Goal: Task Accomplishment & Management: Manage account settings

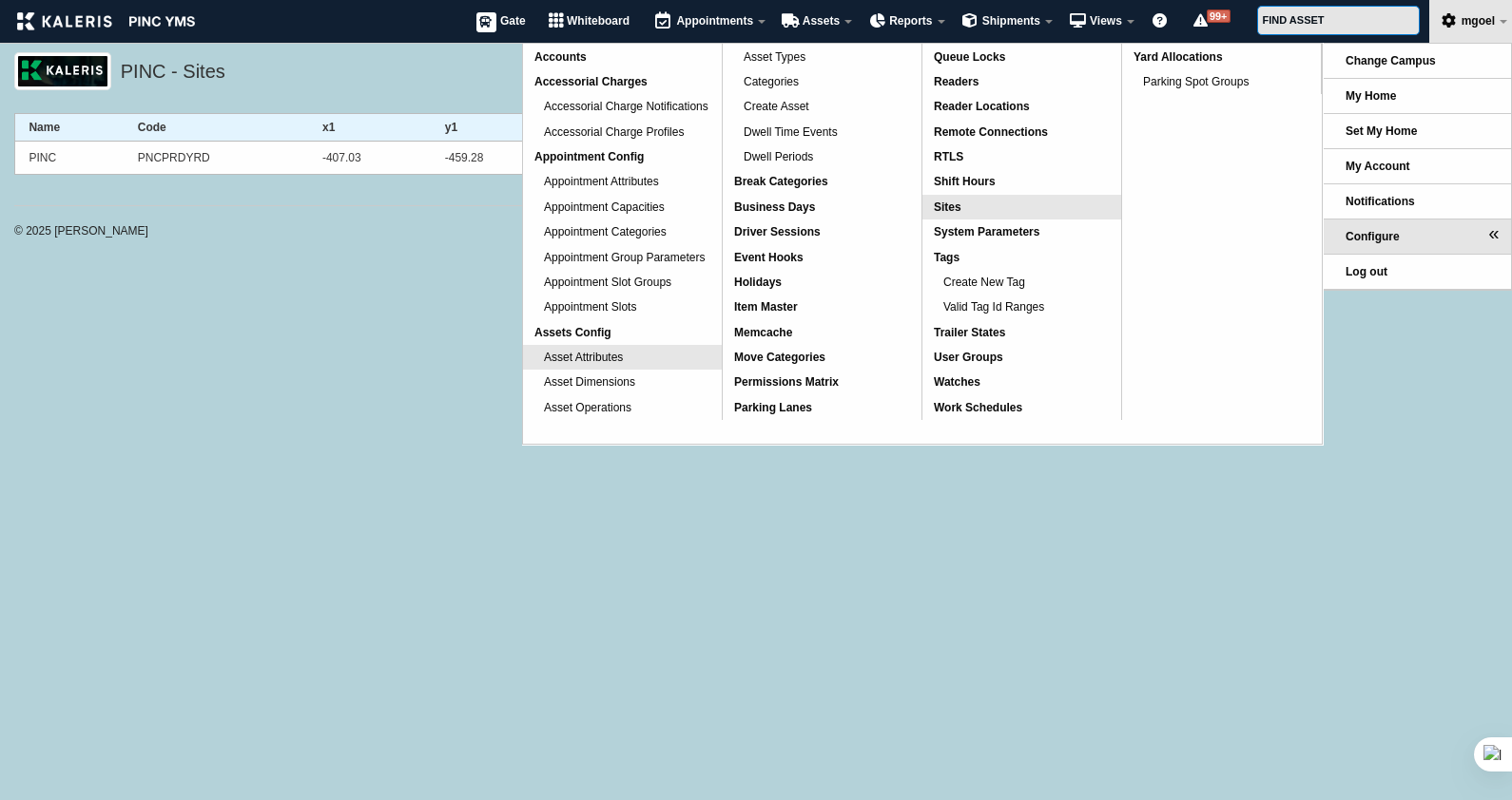
click at [645, 355] on link "Asset Attributes" at bounding box center [622, 358] width 198 height 25
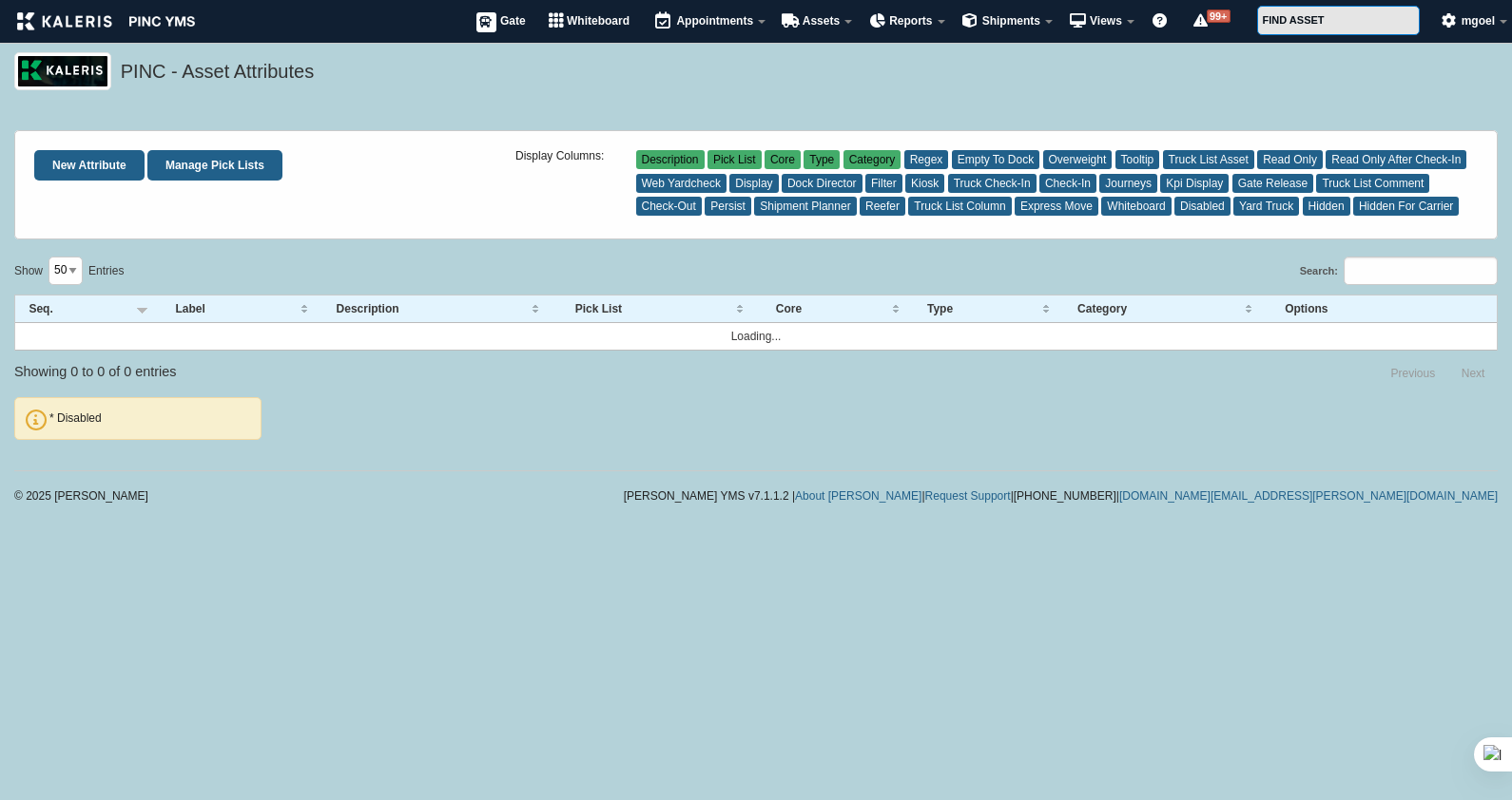
select select "50"
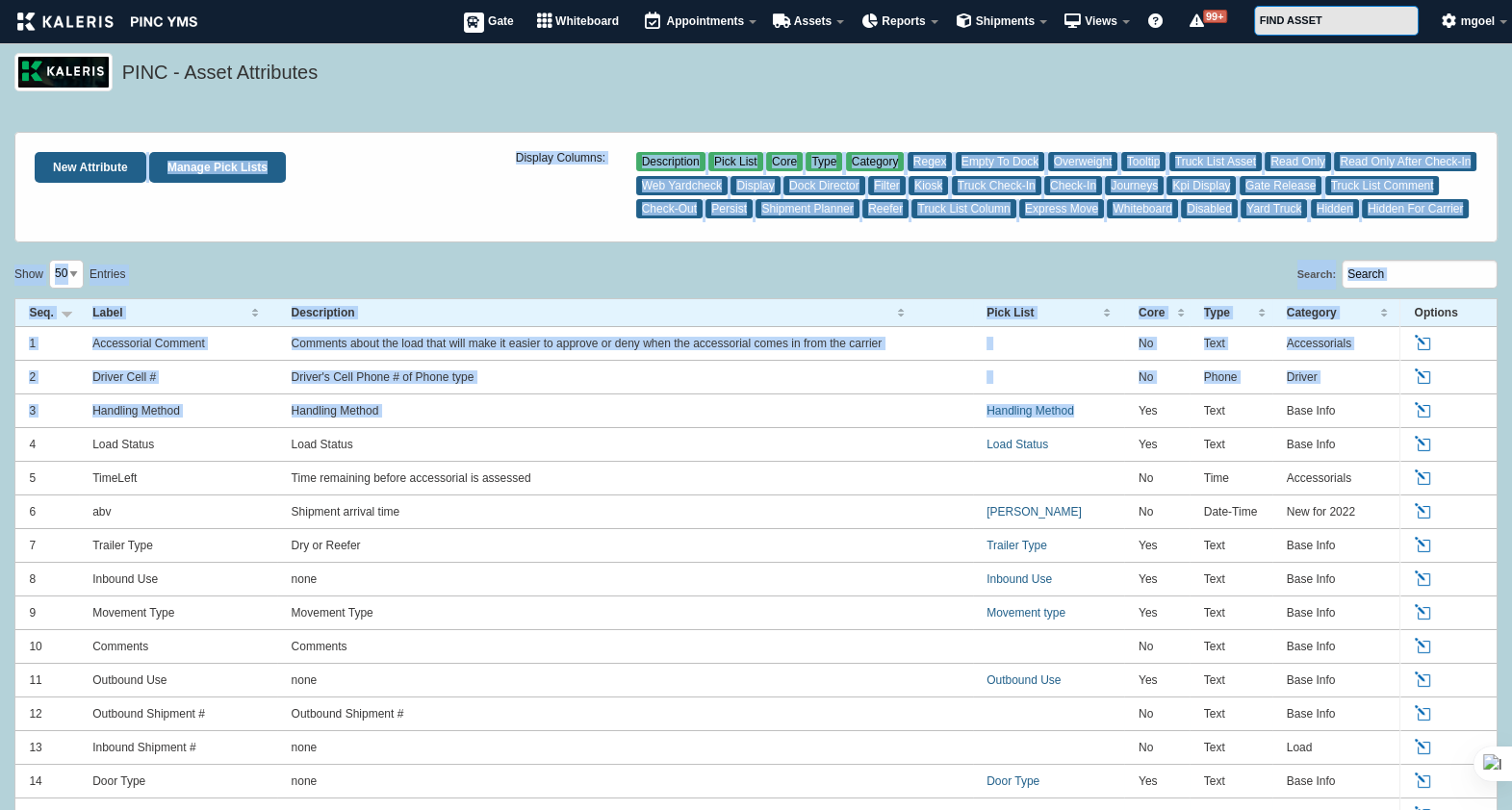
drag, startPoint x: 99, startPoint y: 191, endPoint x: 1122, endPoint y: 422, distance: 1048.8
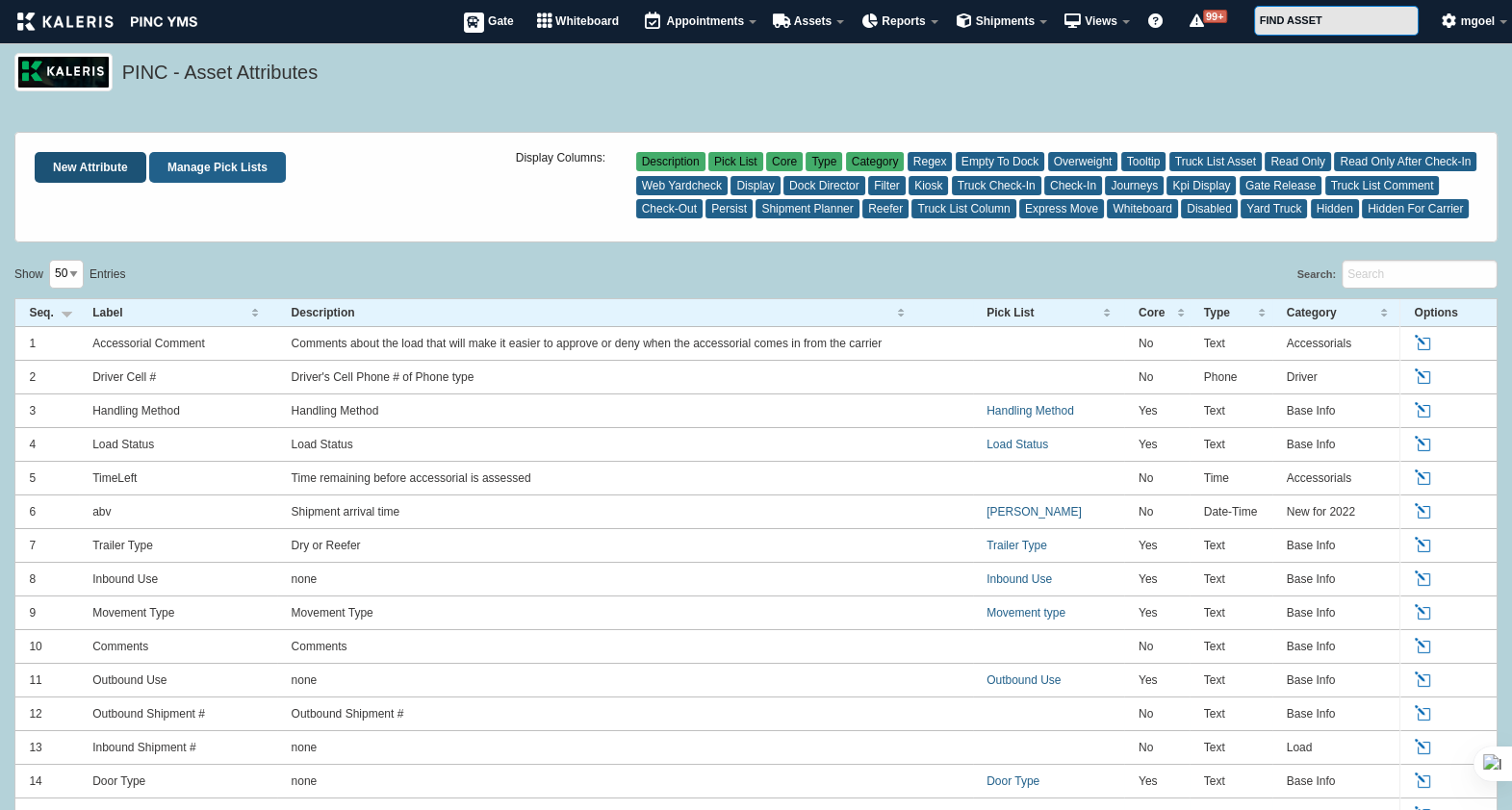
click at [85, 175] on link "New Attribute" at bounding box center [91, 167] width 112 height 31
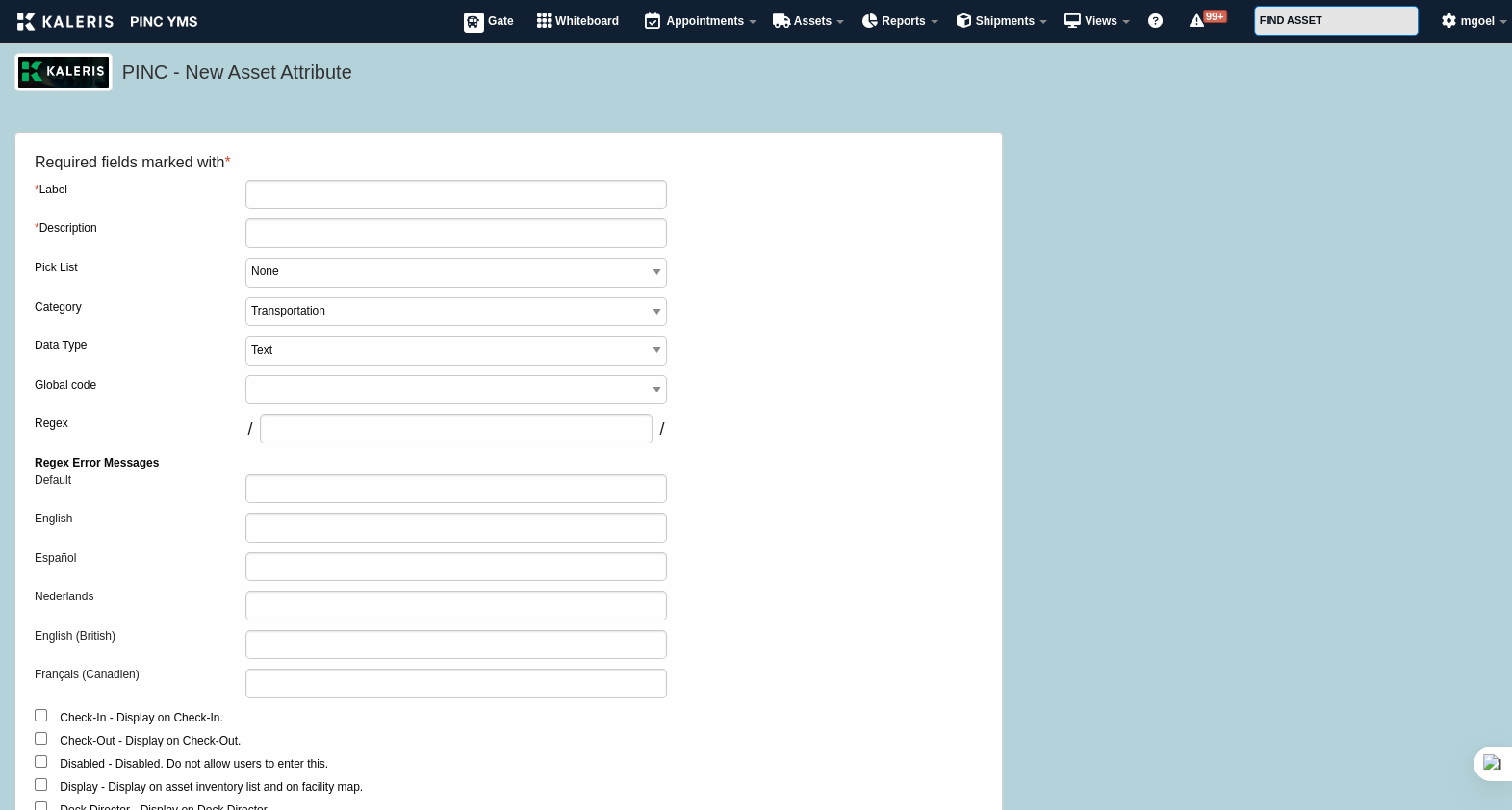
scroll to position [5, 0]
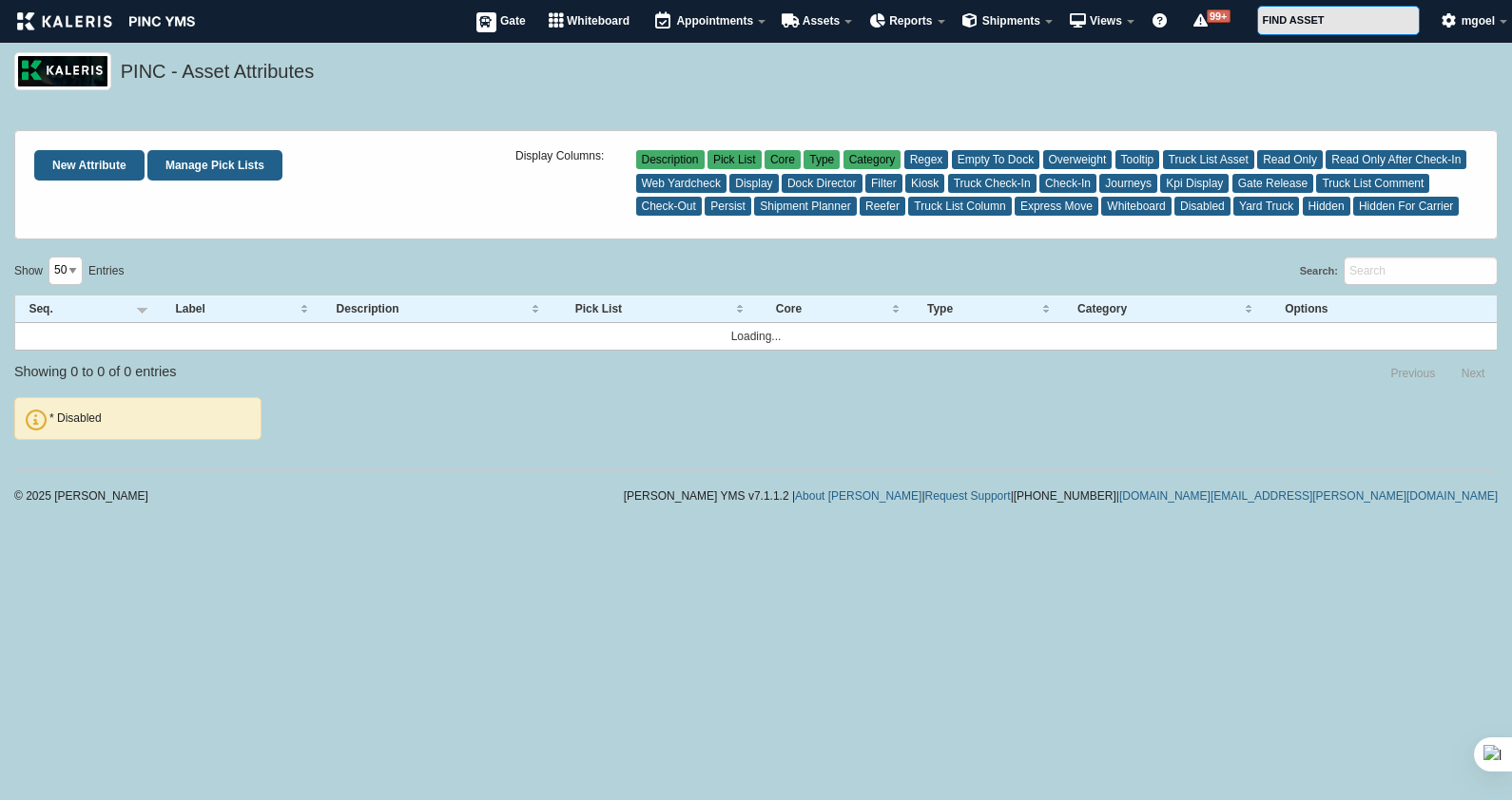
select select "50"
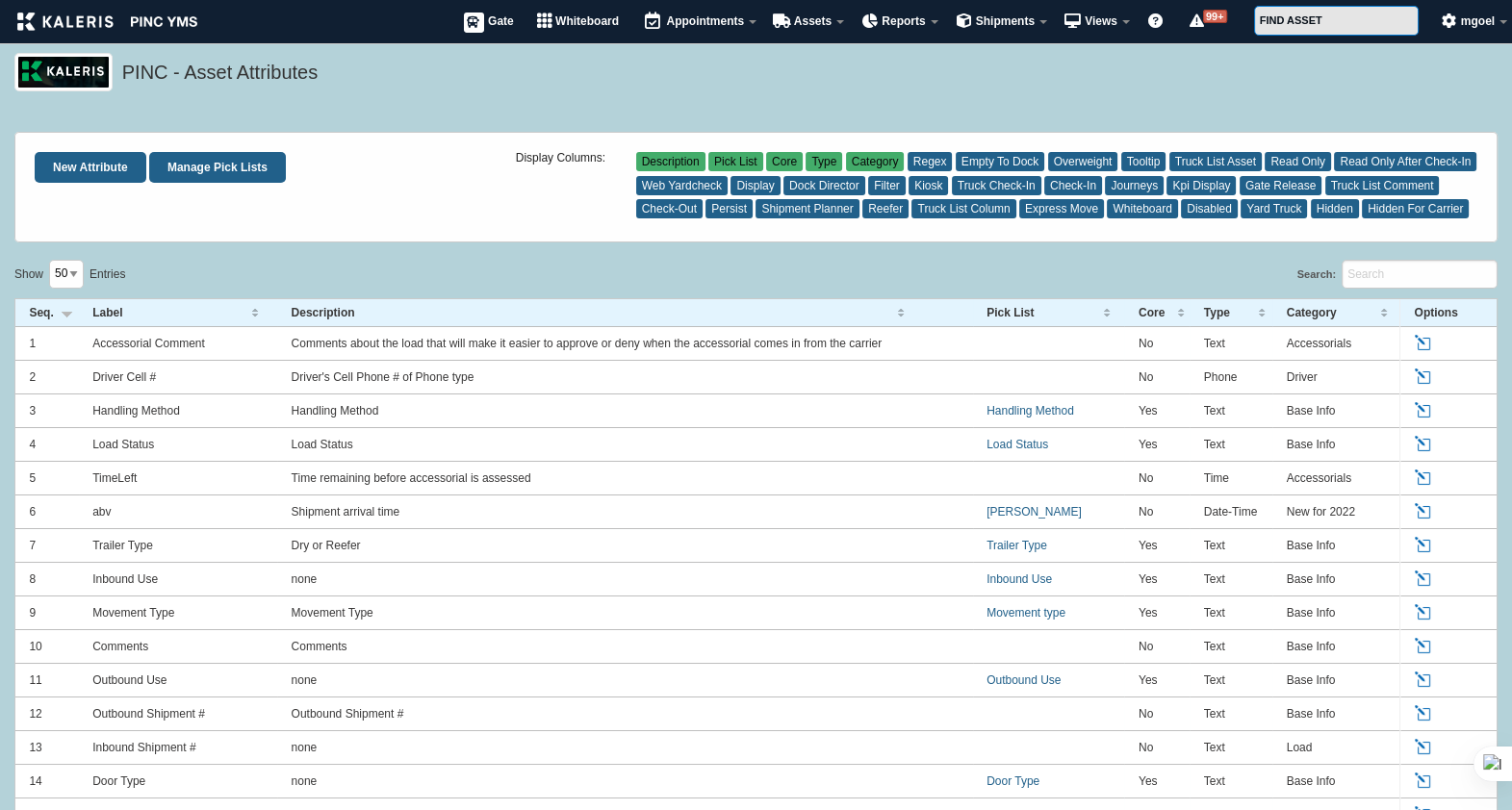
click at [1181, 308] on th "Core" at bounding box center [1157, 313] width 66 height 28
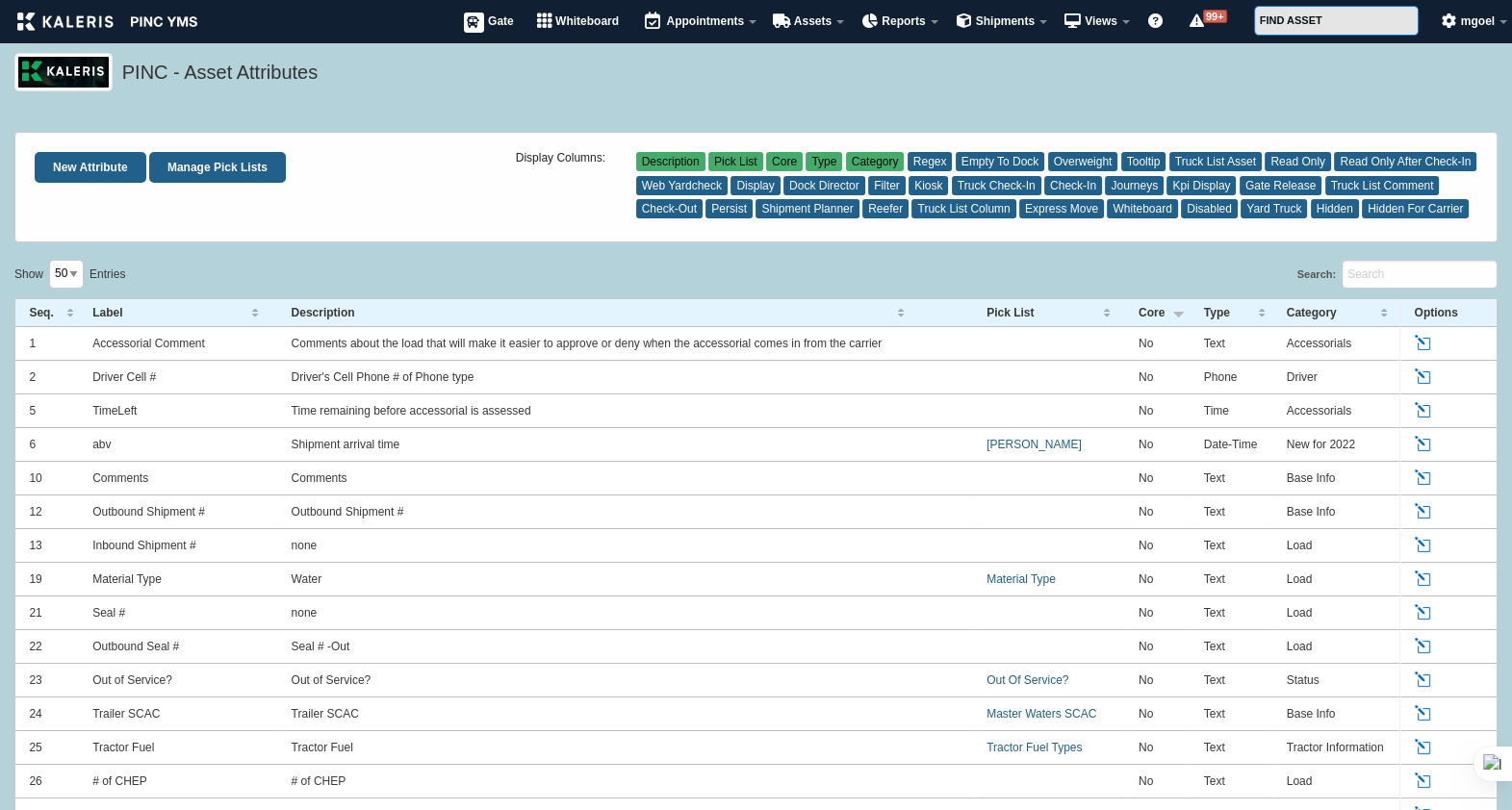
click at [1180, 320] on th "Core" at bounding box center [1157, 313] width 66 height 28
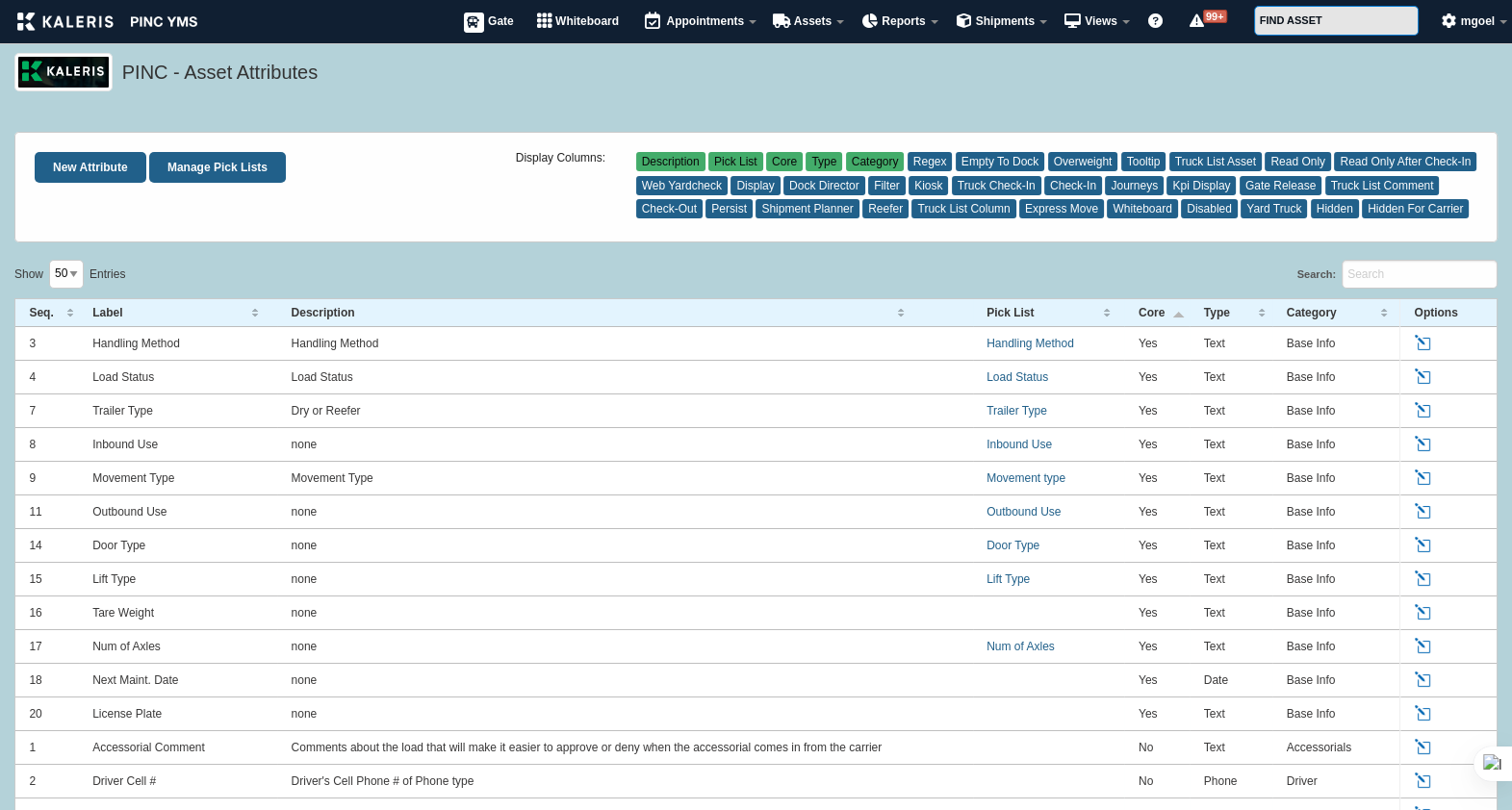
click at [1150, 609] on span "Yes" at bounding box center [1148, 613] width 19 height 14
click at [1425, 611] on link "Edit" at bounding box center [1424, 613] width 21 height 17
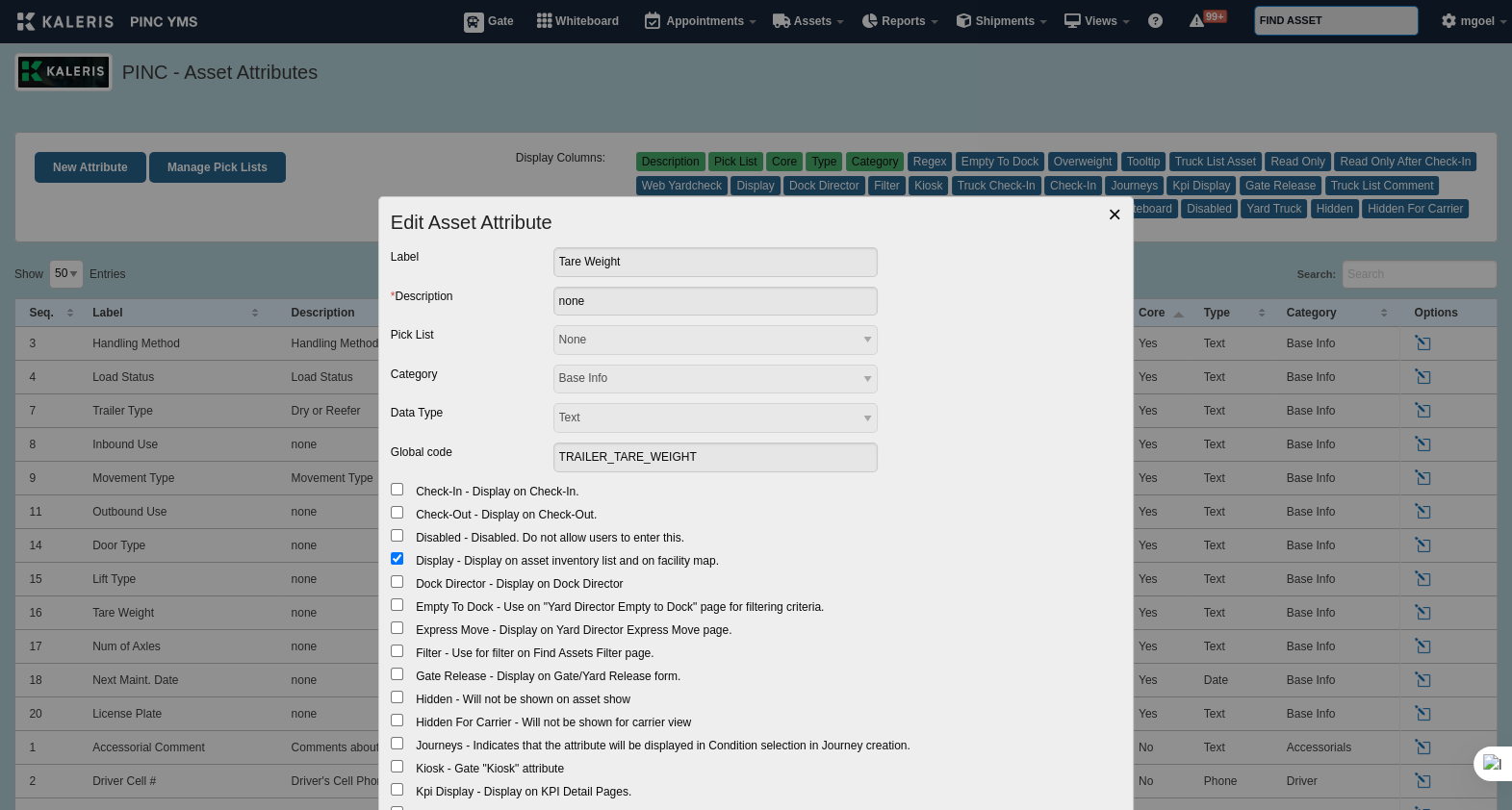
click at [1107, 209] on span "×" at bounding box center [1114, 213] width 14 height 26
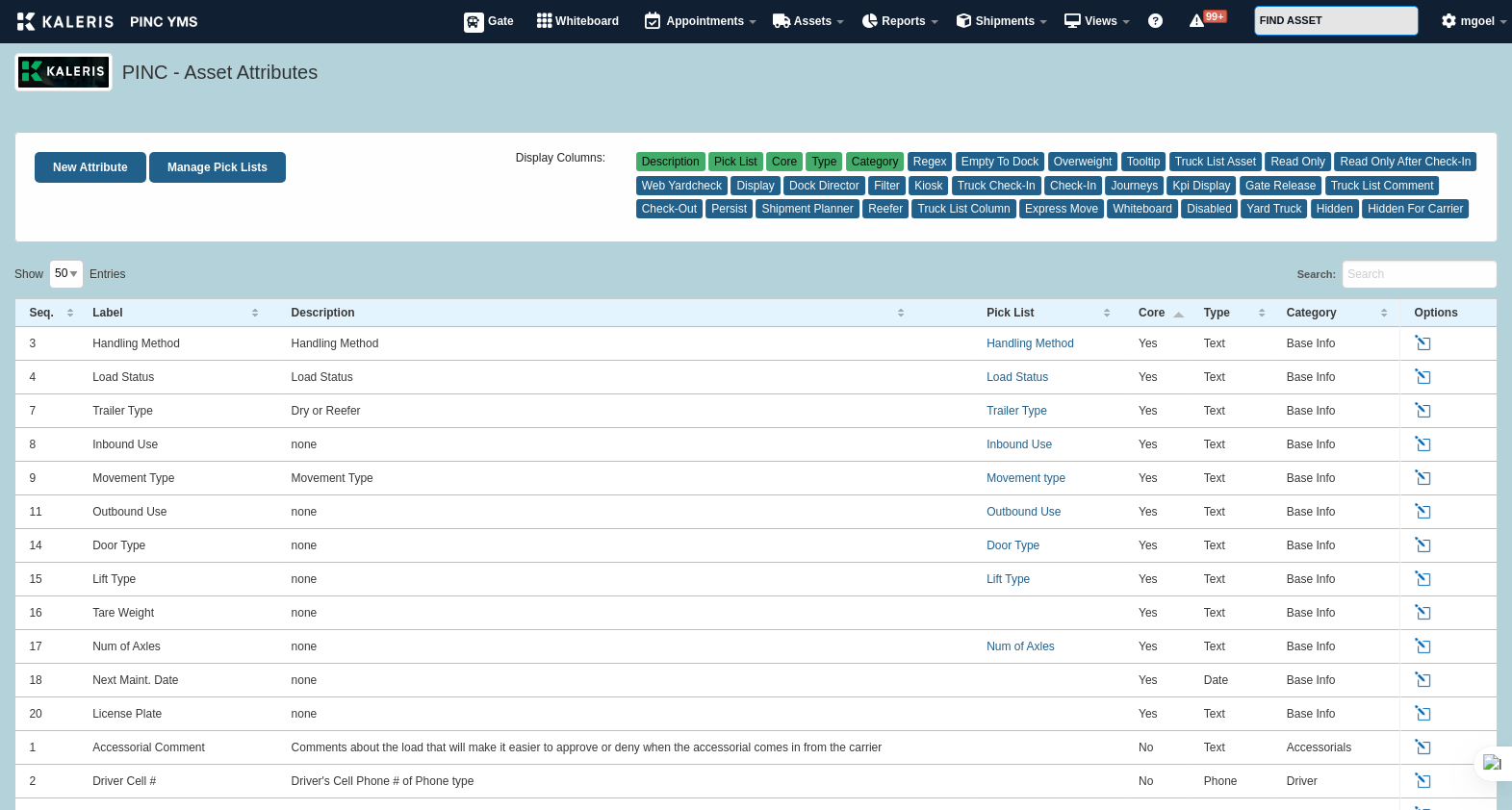
drag, startPoint x: 1166, startPoint y: 304, endPoint x: 1128, endPoint y: 310, distance: 38.5
drag, startPoint x: 1128, startPoint y: 310, endPoint x: 462, endPoint y: 215, distance: 672.7
click at [462, 215] on div "New Attribute Manage Pick Lists" at bounding box center [275, 186] width 481 height 70
click at [1385, 267] on input "Search:" at bounding box center [1419, 274] width 155 height 30
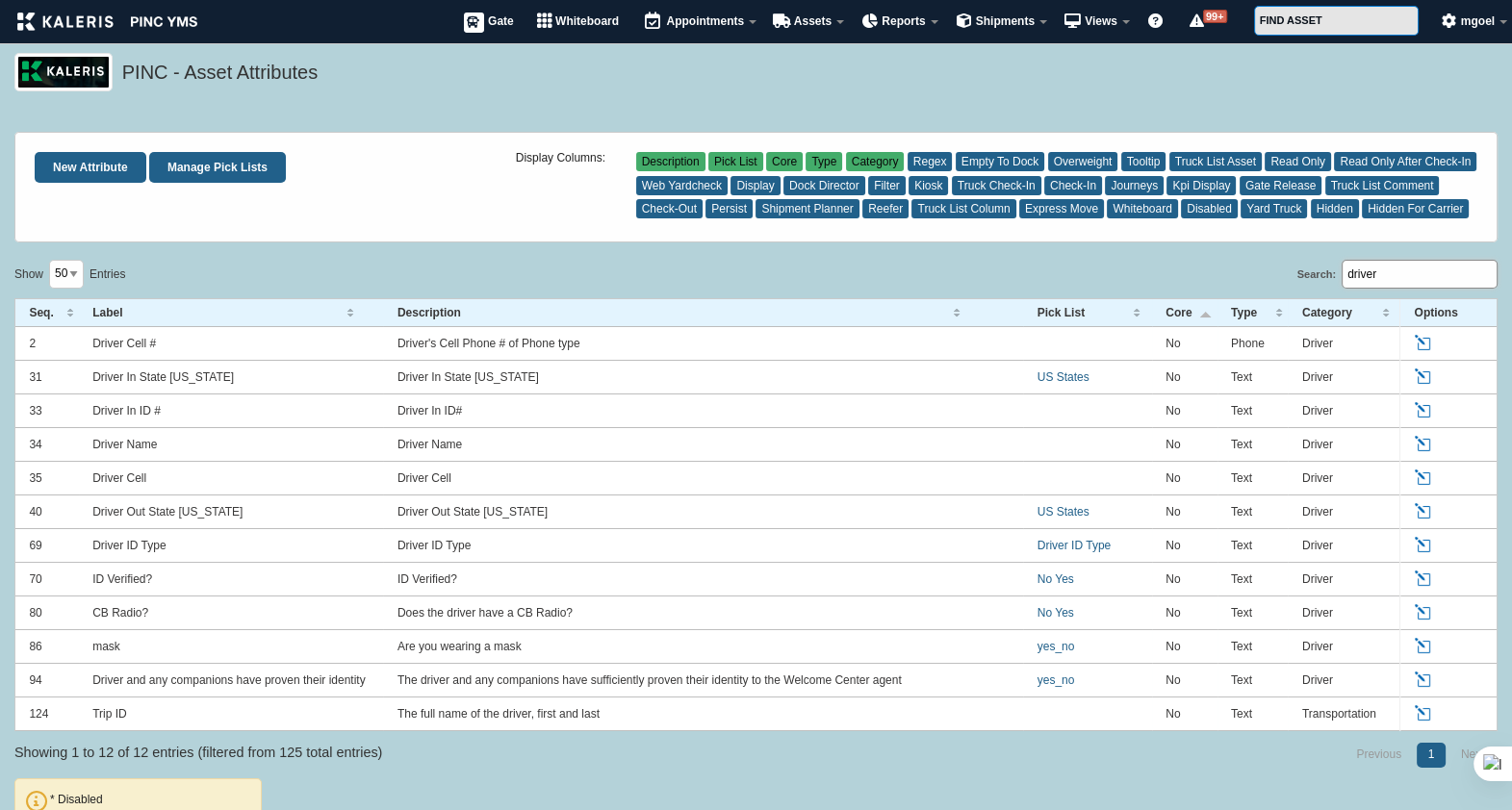
type input "driver"
click at [1322, 448] on td "Driver" at bounding box center [1343, 445] width 111 height 34
click at [1423, 444] on link "Edit" at bounding box center [1424, 445] width 21 height 17
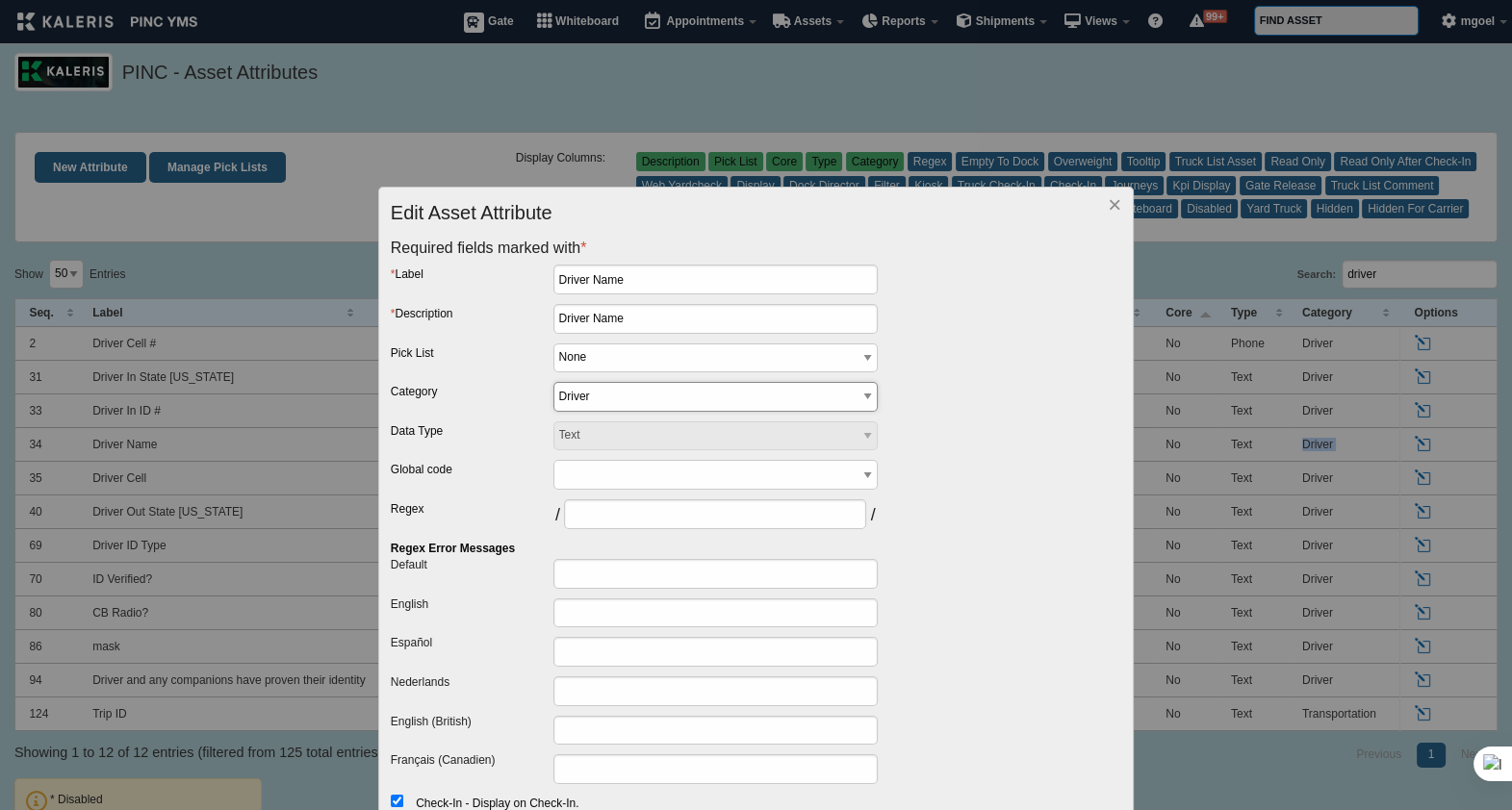
click at [827, 397] on select "Transportation Base Info Driver Status Reefer Load Exceptions Accessorials SM C…" at bounding box center [715, 397] width 325 height 30
click at [980, 380] on div "Pick List None Off On US States No Yes yes_no temp_class Load Status Movement t…" at bounding box center [757, 363] width 732 height 40
click at [1107, 206] on span "×" at bounding box center [1114, 204] width 14 height 26
